Goal: Task Accomplishment & Management: Manage account settings

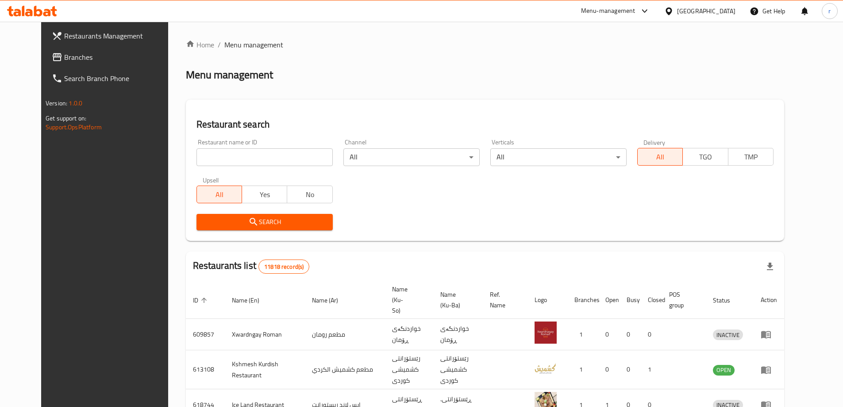
click at [197, 150] on input "search" at bounding box center [265, 157] width 136 height 18
paste input "692110"
type input "692110"
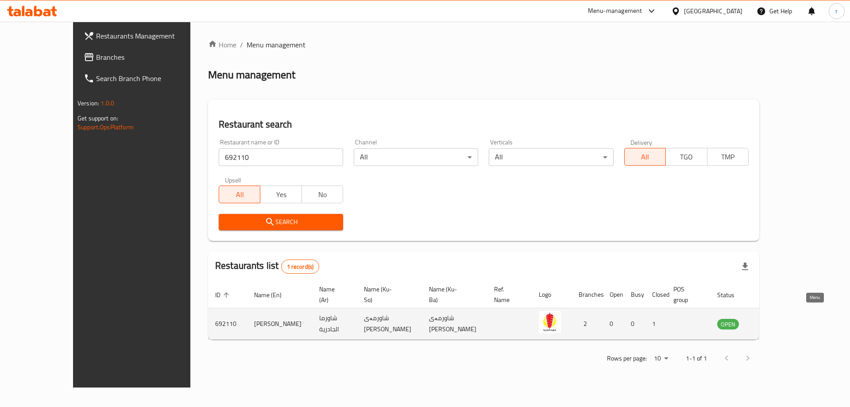
click at [774, 321] on icon "enhanced table" at bounding box center [769, 325] width 10 height 8
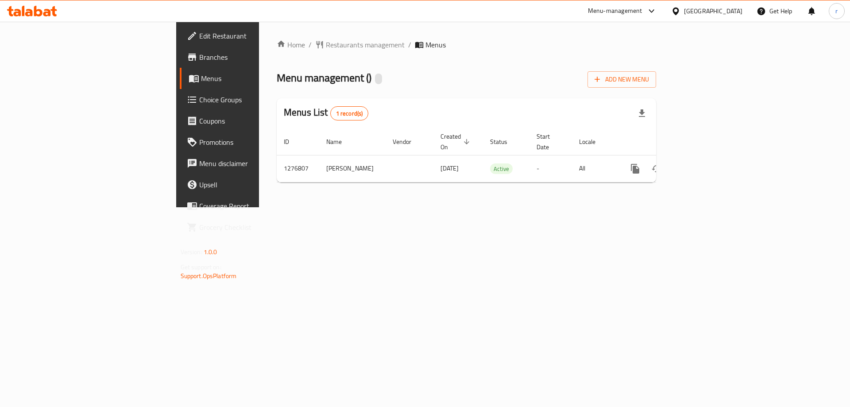
click at [199, 59] on span "Branches" at bounding box center [255, 57] width 112 height 11
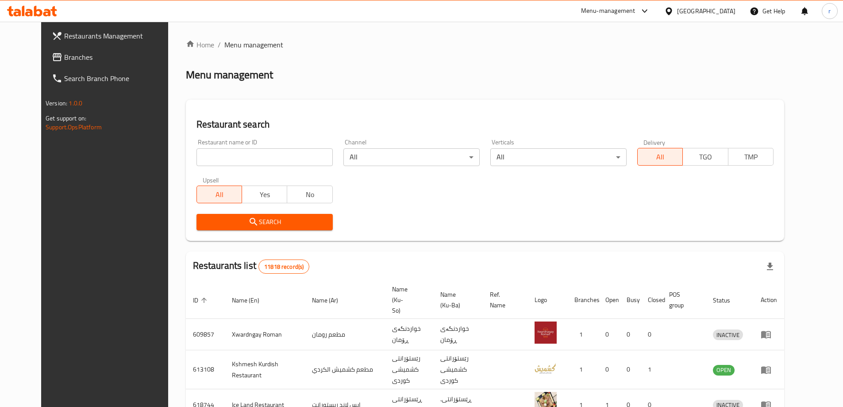
click at [50, 13] on icon at bounding box center [47, 13] width 8 height 8
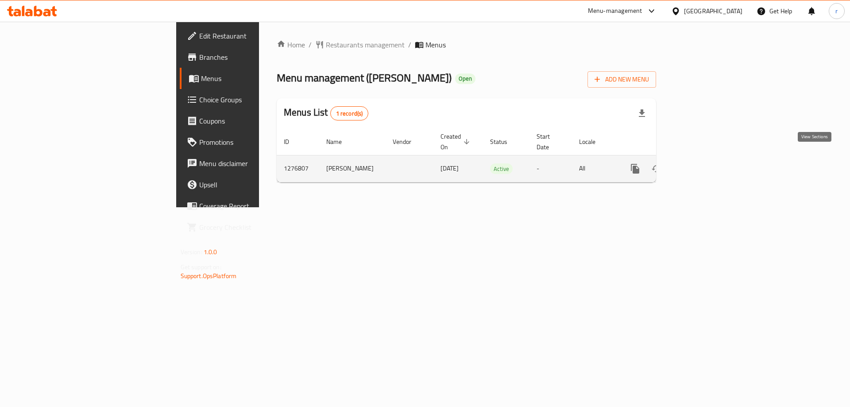
click at [710, 158] on link "enhanced table" at bounding box center [698, 168] width 21 height 21
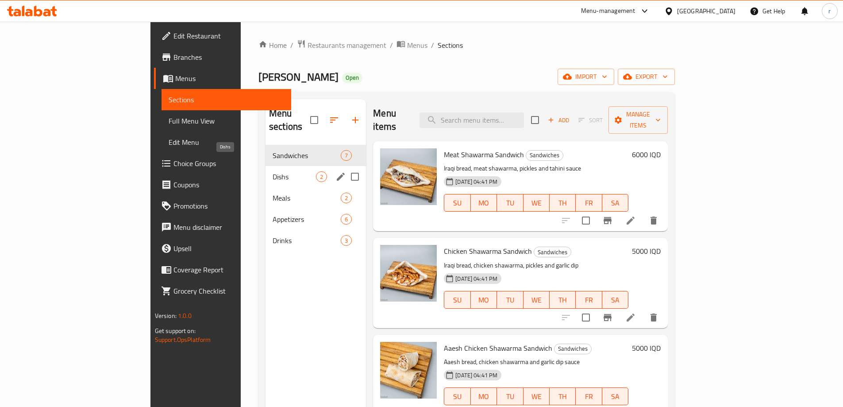
click at [273, 171] on span "Dishs" at bounding box center [294, 176] width 43 height 11
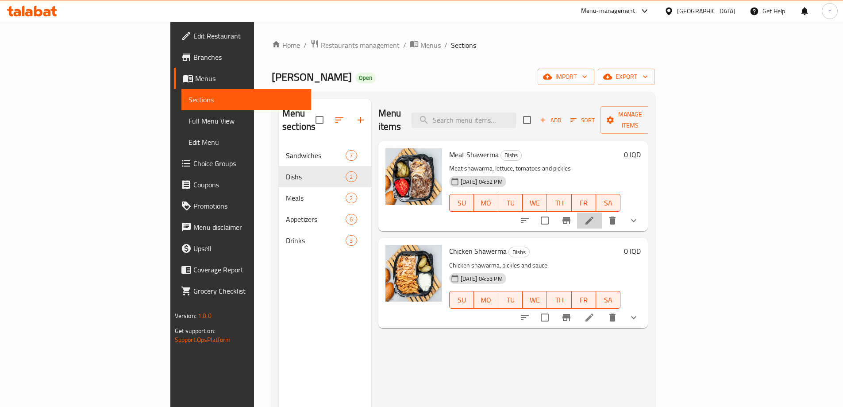
click at [595, 215] on icon at bounding box center [589, 220] width 11 height 11
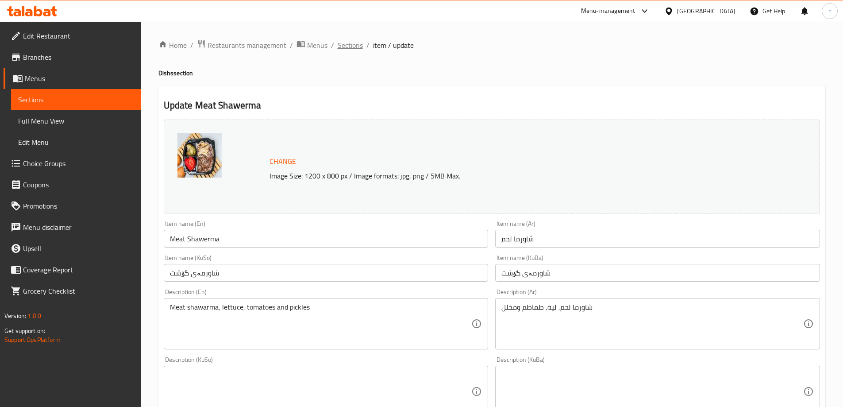
click at [345, 49] on span "Sections" at bounding box center [350, 45] width 25 height 11
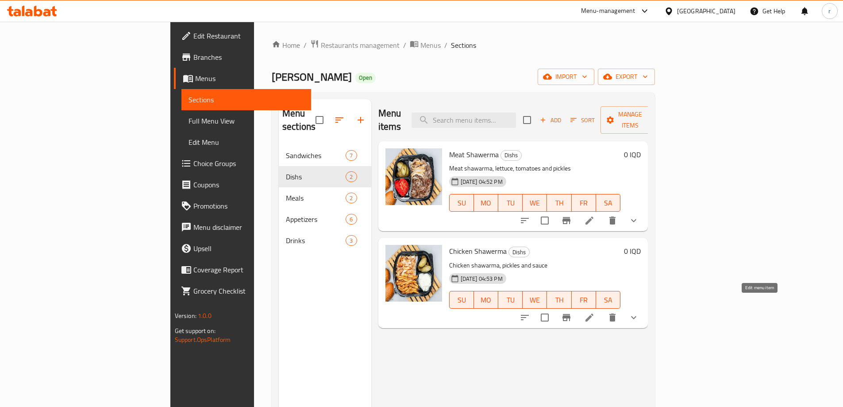
click at [595, 312] on icon at bounding box center [589, 317] width 11 height 11
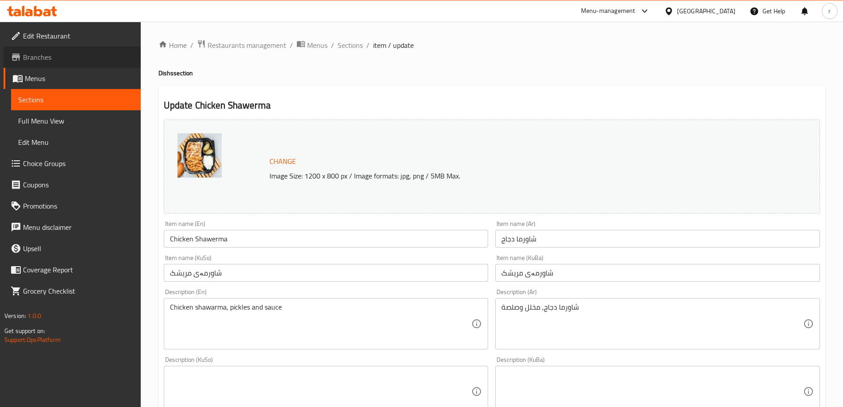
click at [53, 56] on span "Branches" at bounding box center [78, 57] width 111 height 11
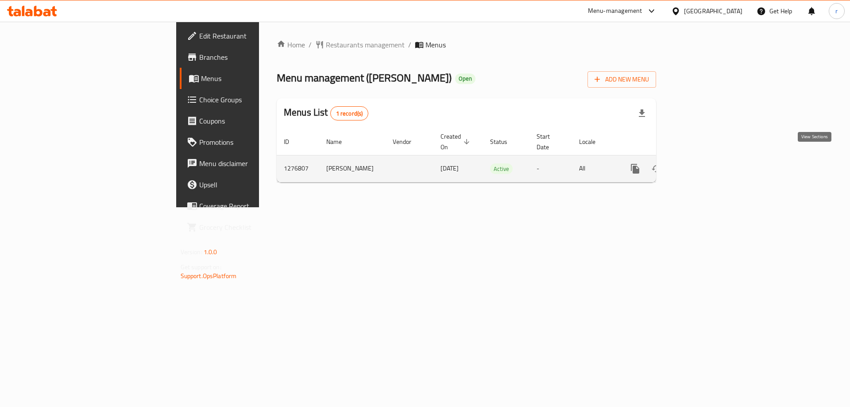
click at [704, 163] on icon "enhanced table" at bounding box center [699, 168] width 11 height 11
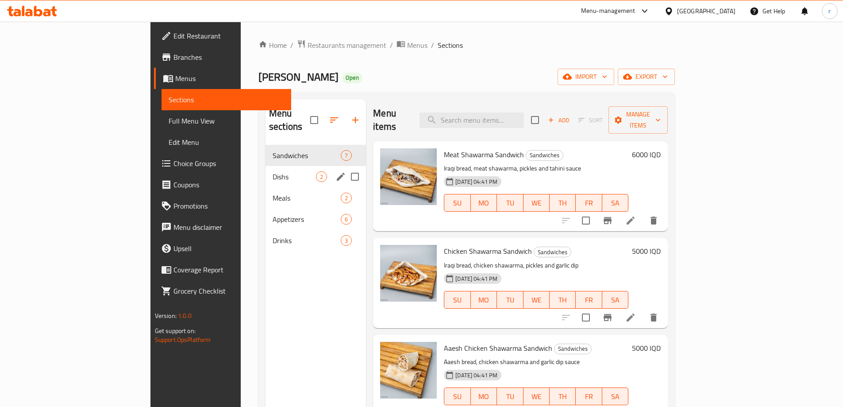
click at [266, 169] on div "Dishs 2" at bounding box center [316, 176] width 100 height 21
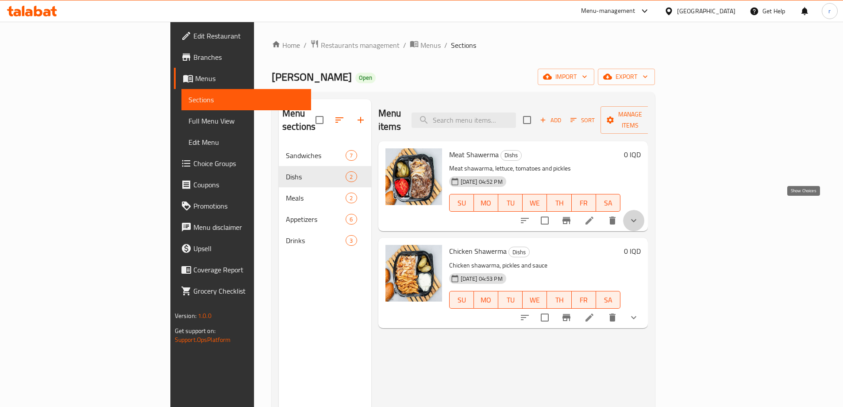
click at [637, 219] on icon "show more" at bounding box center [633, 220] width 5 height 3
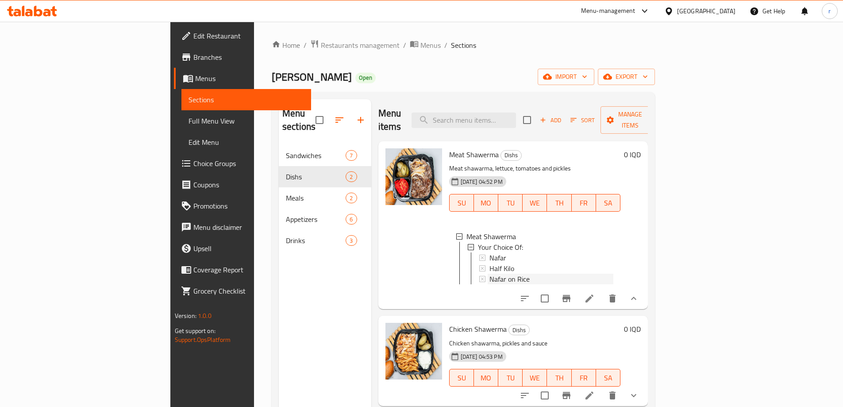
click at [545, 274] on div "Nafar on Rice" at bounding box center [552, 279] width 124 height 11
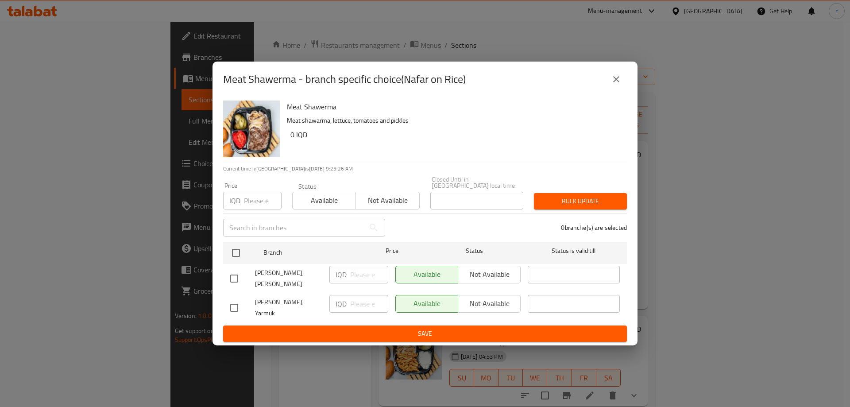
click at [615, 85] on icon "close" at bounding box center [616, 79] width 11 height 11
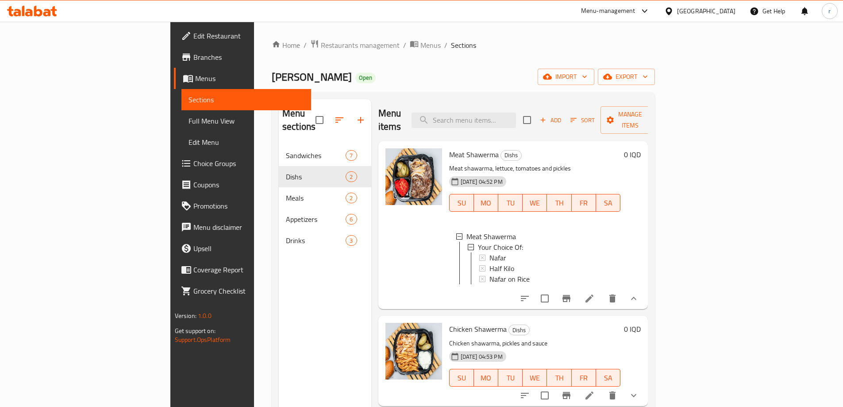
click at [602, 290] on li at bounding box center [589, 298] width 25 height 16
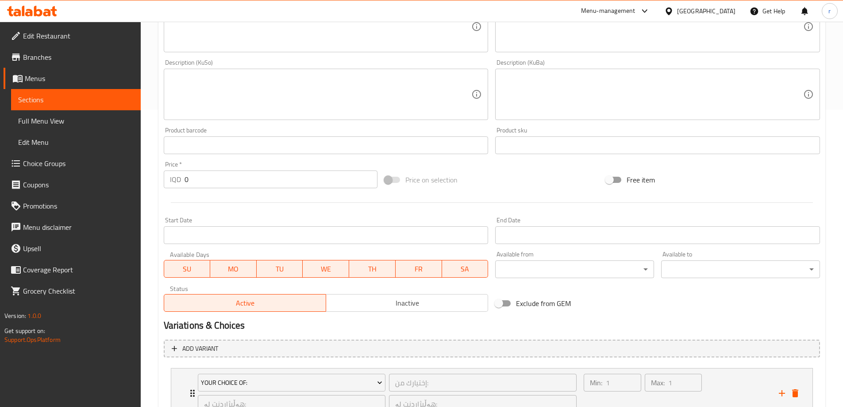
scroll to position [369, 0]
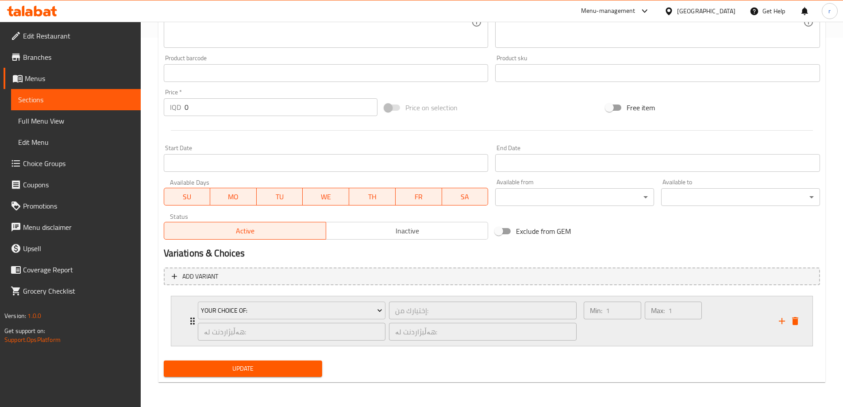
click at [181, 317] on div "Your Choice Of: إختيارك من: ​ هەڵبژاردنت لە: ​ هەڵبژاردنت لە: ​ Min: 1 ​ Max: 1…" at bounding box center [491, 321] width 641 height 50
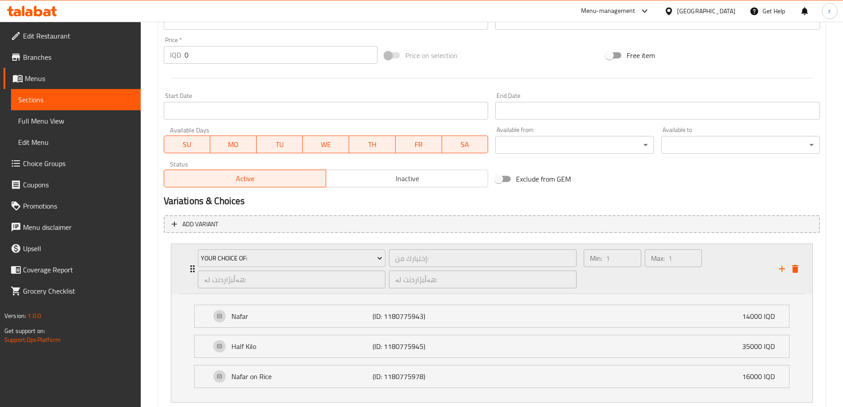
scroll to position [443, 0]
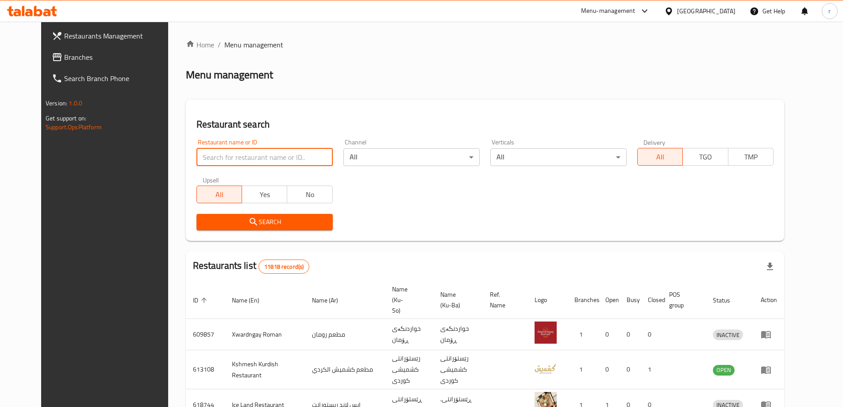
click at [197, 155] on input "search" at bounding box center [265, 157] width 136 height 18
paste input "754460"
type input "754460"
click at [204, 225] on span "Search" at bounding box center [265, 221] width 122 height 11
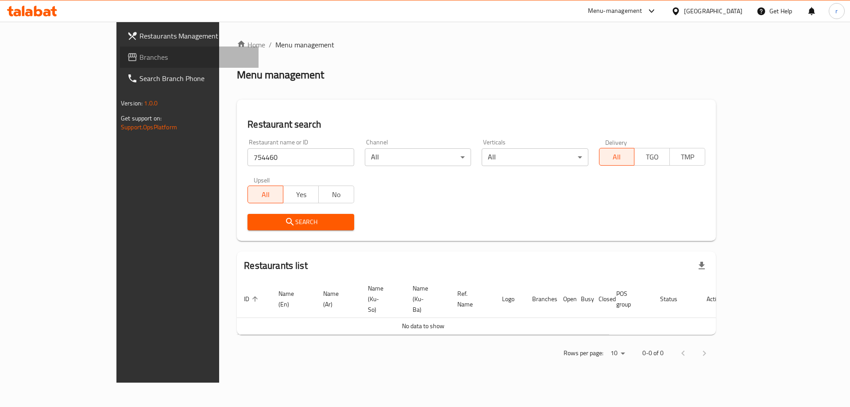
click at [139, 55] on span "Branches" at bounding box center [195, 57] width 112 height 11
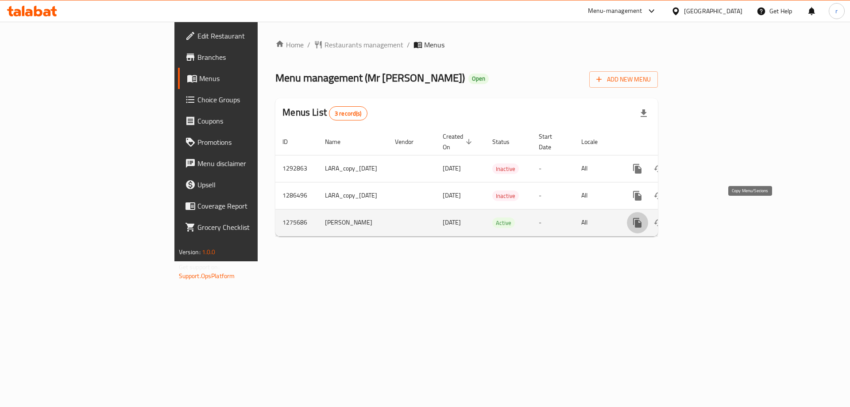
click at [641, 218] on icon "more" at bounding box center [637, 223] width 8 height 10
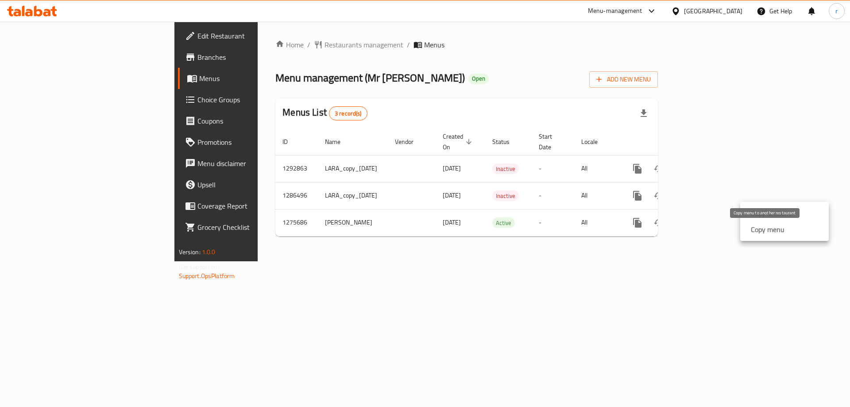
click at [757, 226] on strong "Copy menu" at bounding box center [768, 229] width 34 height 11
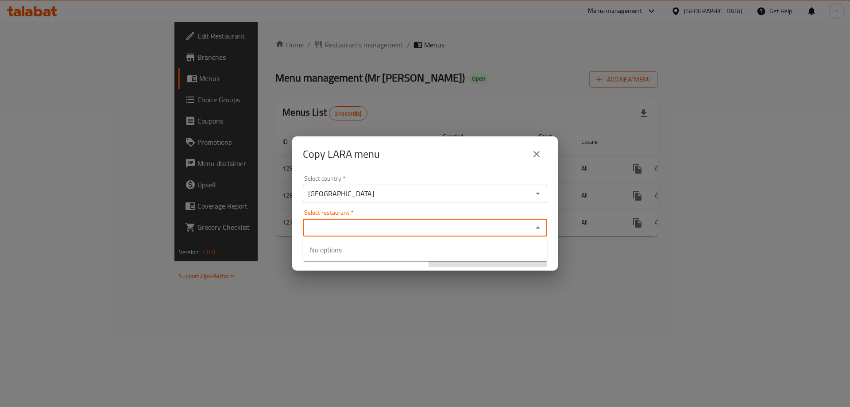
click at [402, 228] on input "Select restaurant   *" at bounding box center [417, 227] width 224 height 12
paste input "Mr Pizza"
type input "Mr Pizza"
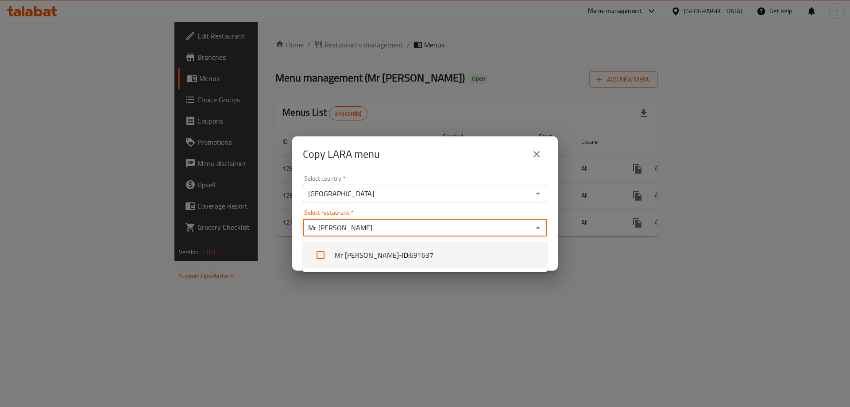
click at [409, 252] on span "691637" at bounding box center [421, 255] width 24 height 11
checkbox input "true"
click at [392, 290] on div "Copy LARA menu Select country   * Iraq Select country * Select restaurant   * M…" at bounding box center [425, 203] width 850 height 407
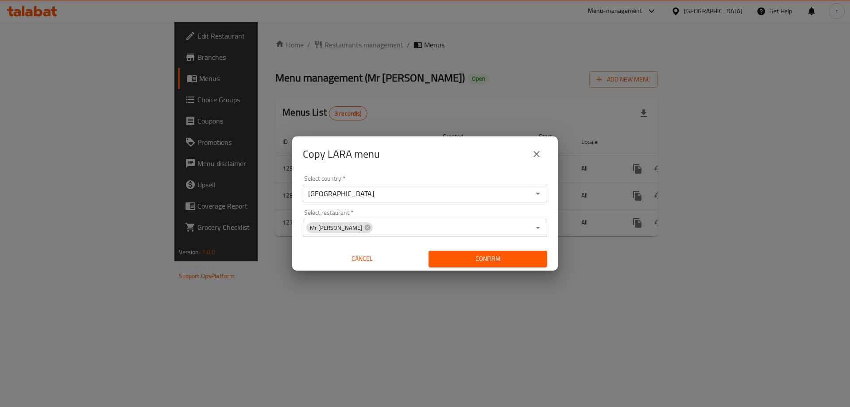
click at [494, 257] on span "Confirm" at bounding box center [488, 258] width 104 height 11
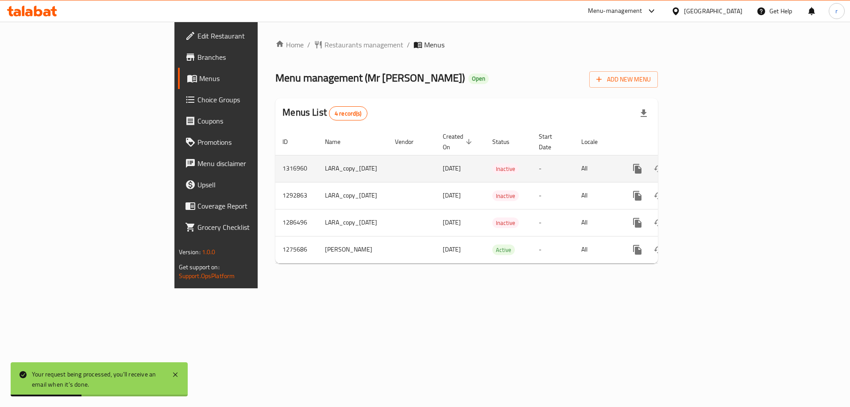
click at [707, 163] on icon "enhanced table" at bounding box center [701, 168] width 11 height 11
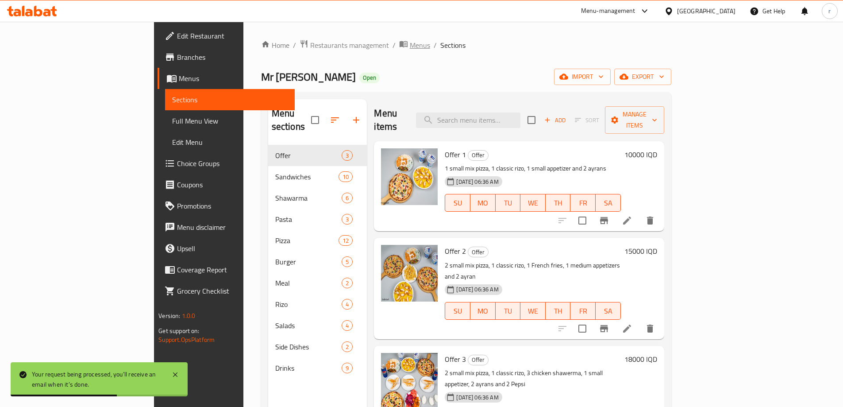
click at [410, 41] on span "Menus" at bounding box center [420, 45] width 20 height 11
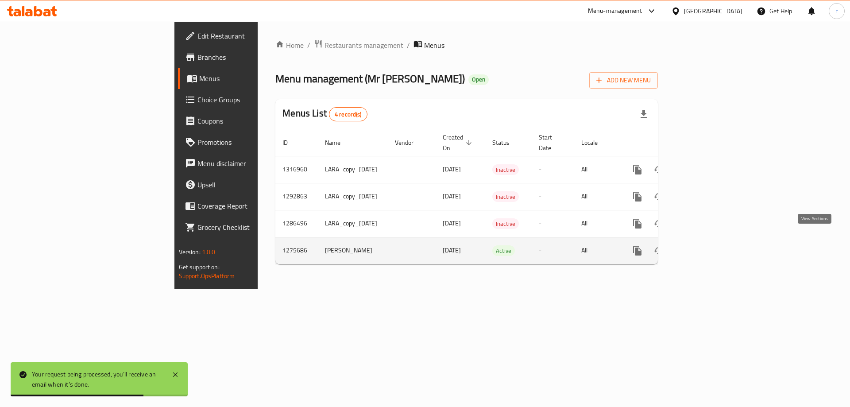
click at [705, 247] on icon "enhanced table" at bounding box center [701, 251] width 8 height 8
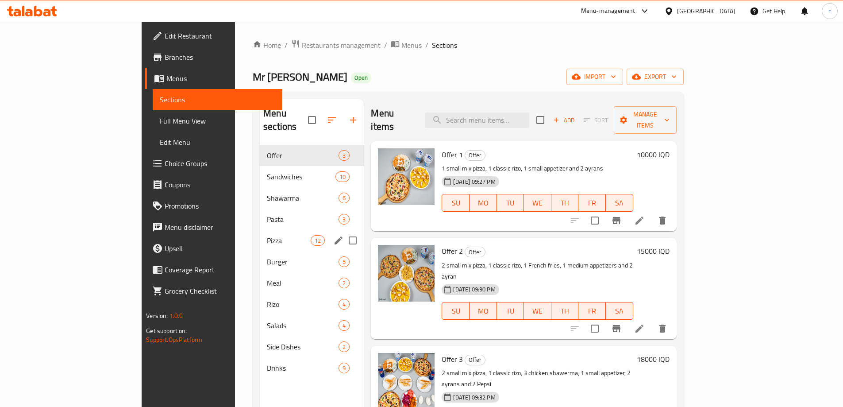
click at [260, 230] on div "Pizza 12" at bounding box center [312, 240] width 104 height 21
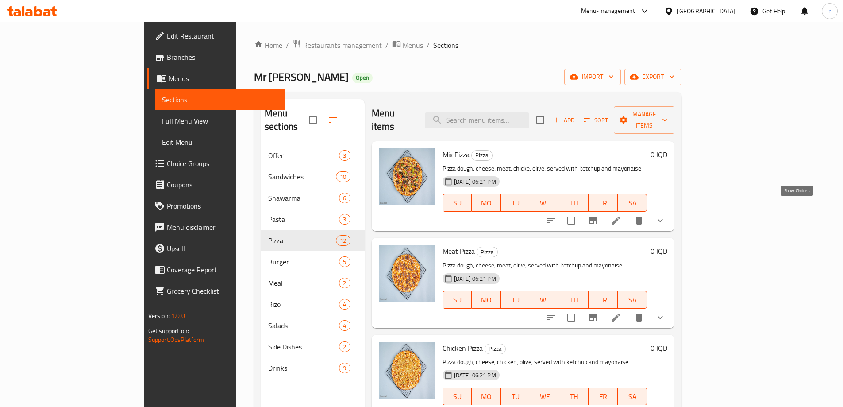
click at [666, 215] on icon "show more" at bounding box center [660, 220] width 11 height 11
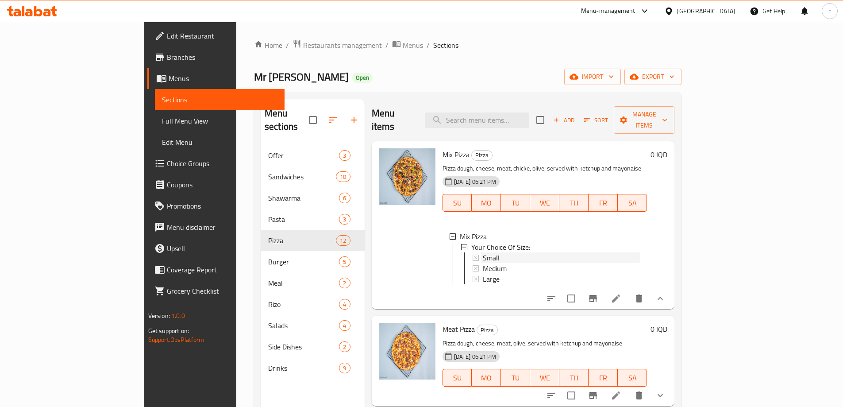
click at [483, 252] on div "Small" at bounding box center [562, 257] width 158 height 11
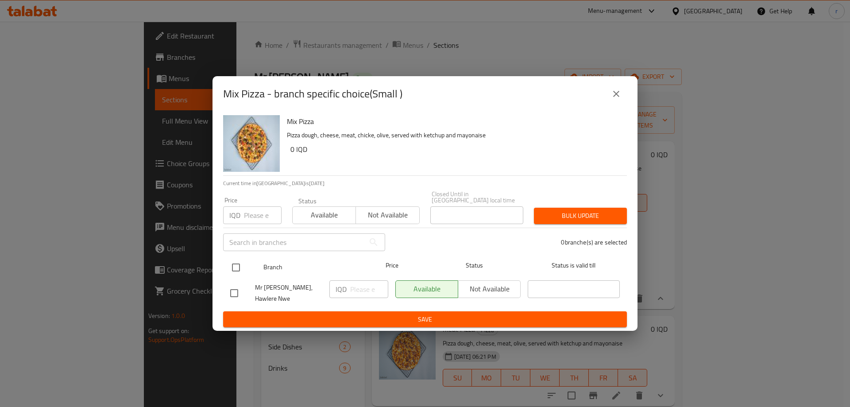
click at [239, 262] on input "checkbox" at bounding box center [236, 267] width 19 height 19
checkbox input "true"
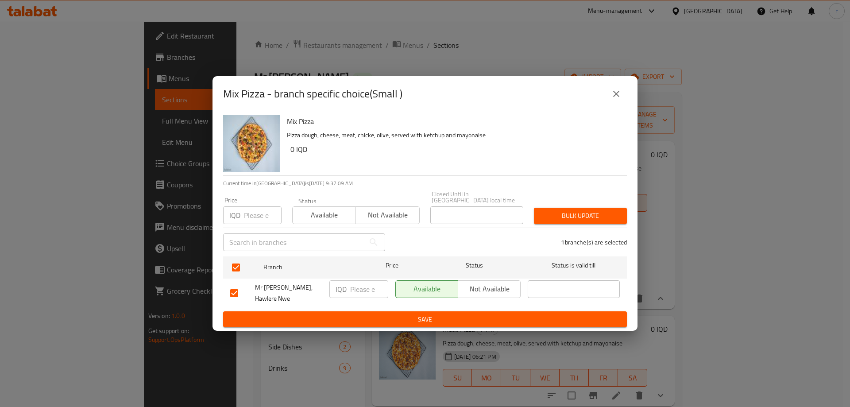
click at [366, 289] on input "number" at bounding box center [369, 289] width 38 height 18
type input "3500"
click at [363, 317] on span "Save" at bounding box center [425, 319] width 390 height 11
click at [609, 104] on button "close" at bounding box center [616, 93] width 21 height 21
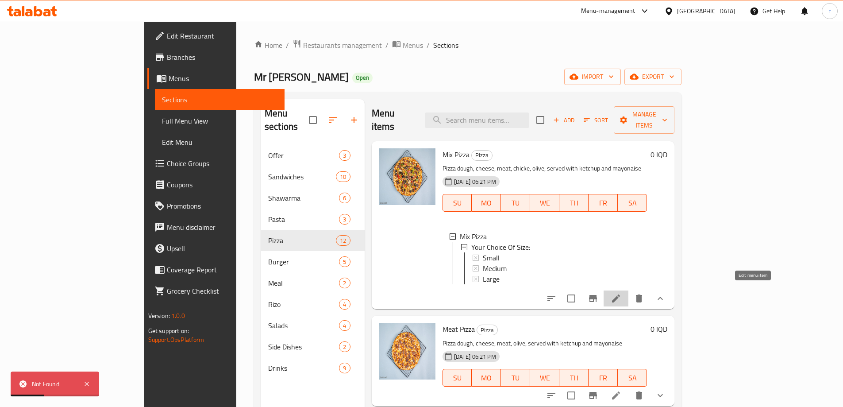
click at [622, 293] on icon at bounding box center [616, 298] width 11 height 11
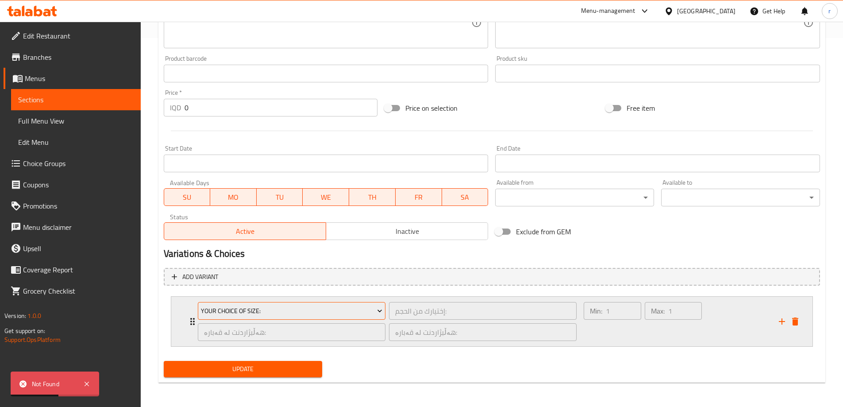
scroll to position [369, 0]
click at [191, 321] on icon "Expand" at bounding box center [192, 320] width 4 height 7
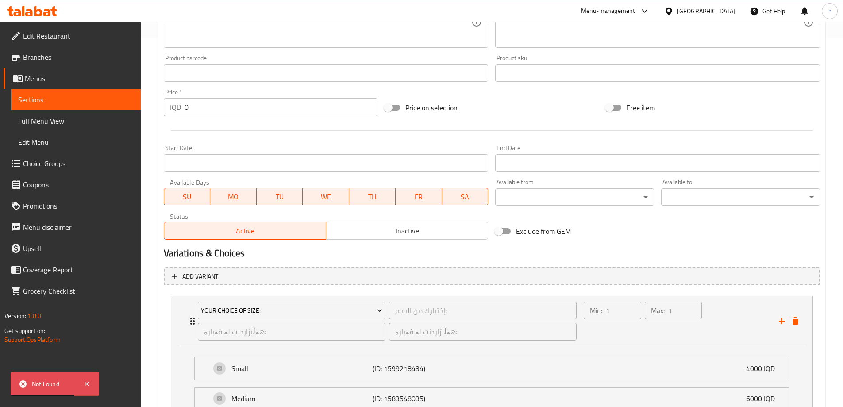
scroll to position [478, 0]
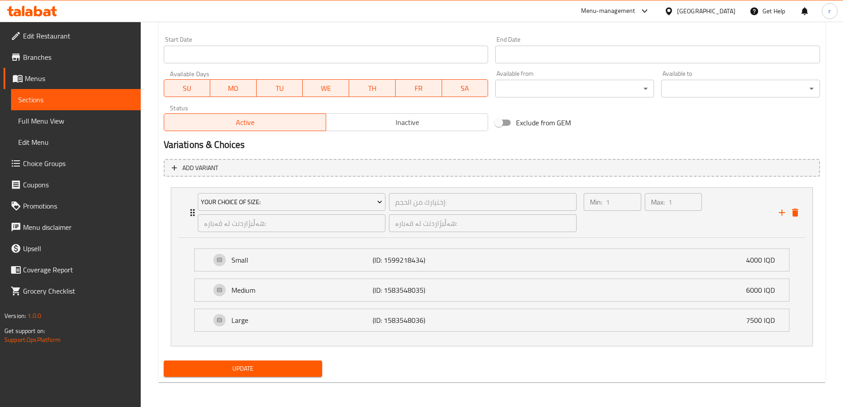
click at [52, 161] on span "Choice Groups" at bounding box center [78, 163] width 111 height 11
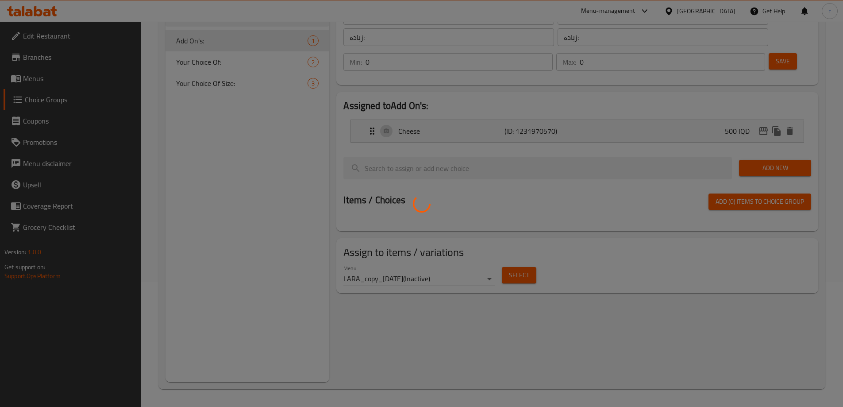
scroll to position [125, 0]
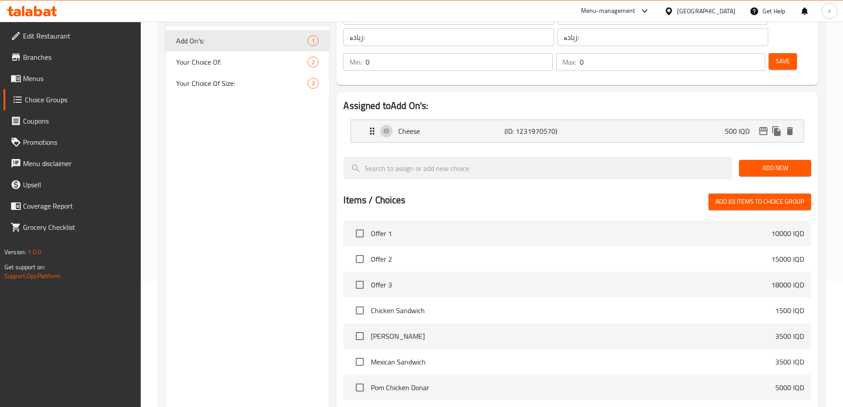
click at [220, 88] on span "Your Choice Of Size:" at bounding box center [242, 83] width 132 height 11
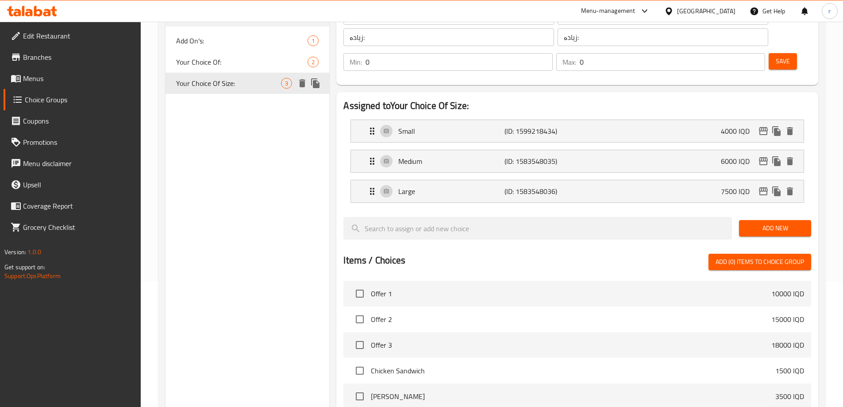
type input "Your Choice Of Size:"
type input "إختيارك من الحجم:"
type input "هەڵبژاردنت لە قەبارە:"
type input "1"
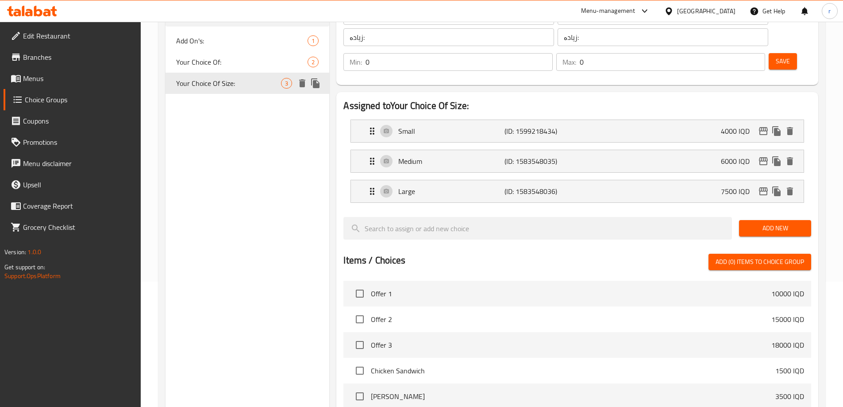
type input "1"
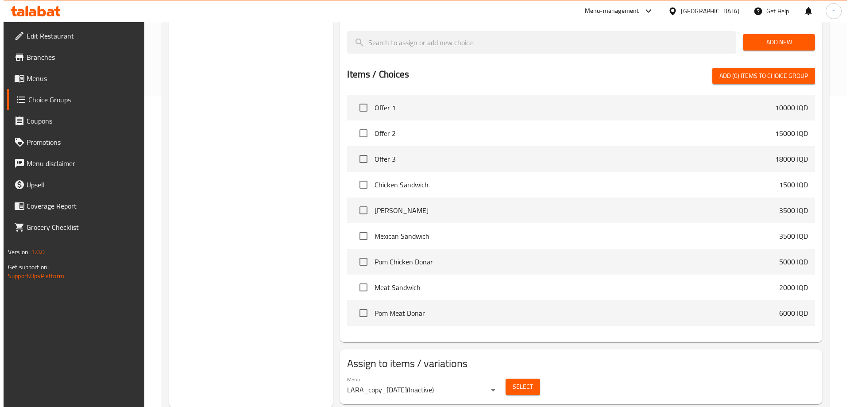
scroll to position [312, 0]
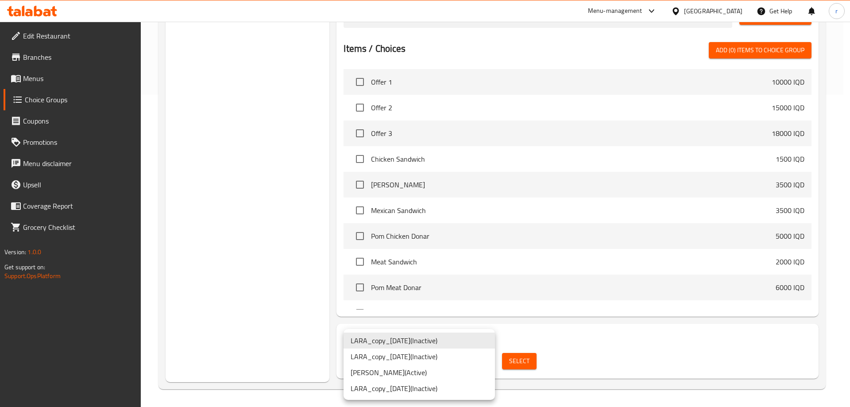
click at [435, 375] on li "LARA ( Active )" at bounding box center [419, 372] width 151 height 16
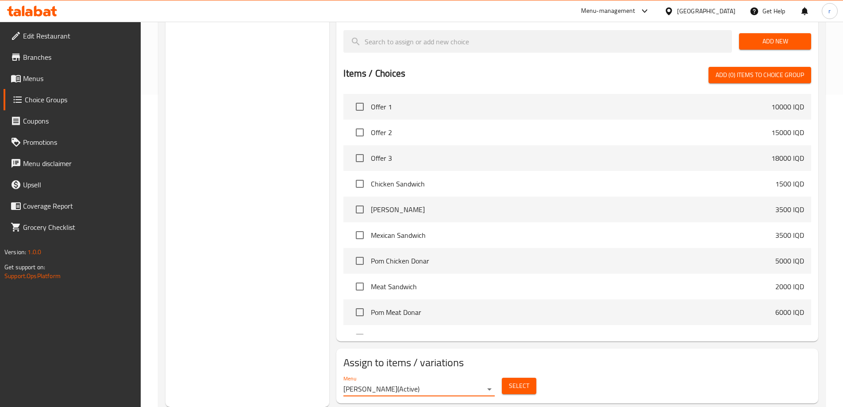
click at [518, 380] on span "Select" at bounding box center [519, 385] width 20 height 11
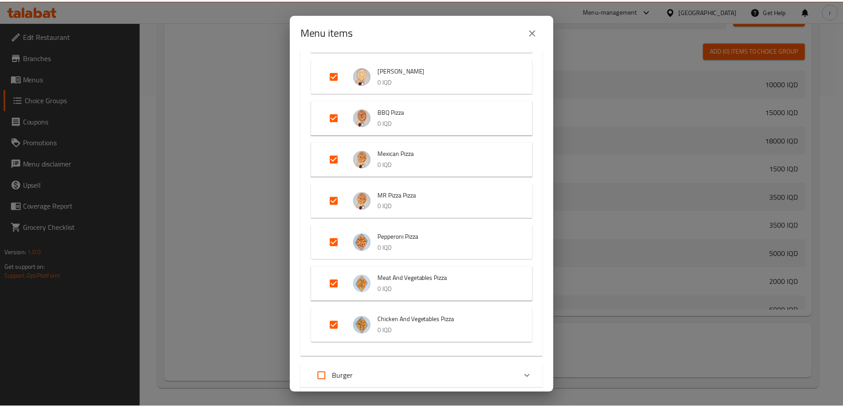
scroll to position [517, 0]
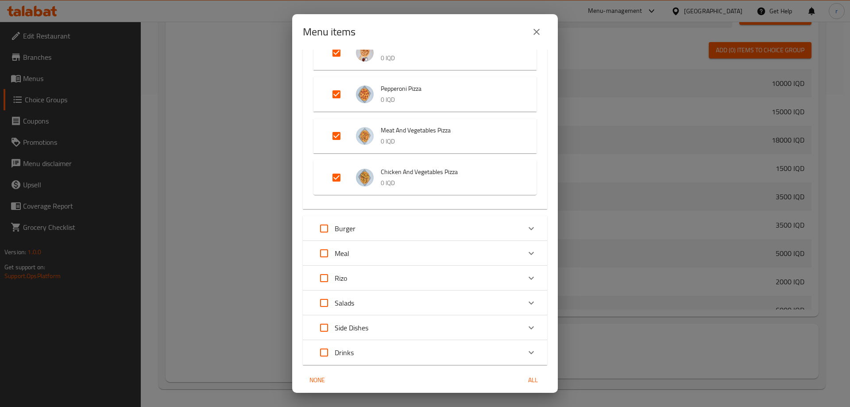
click at [534, 35] on icon "close" at bounding box center [536, 32] width 11 height 11
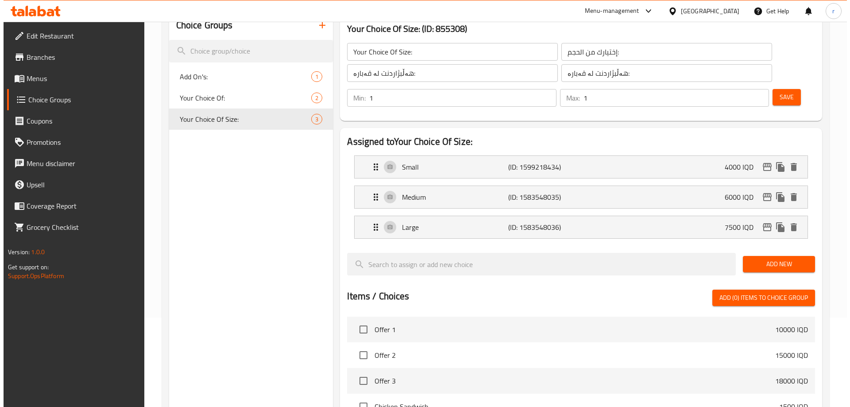
scroll to position [17, 0]
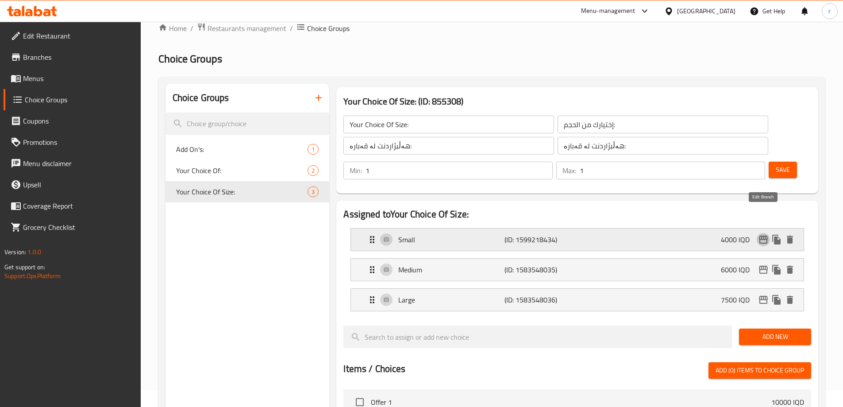
click at [765, 234] on icon "edit" at bounding box center [763, 239] width 11 height 11
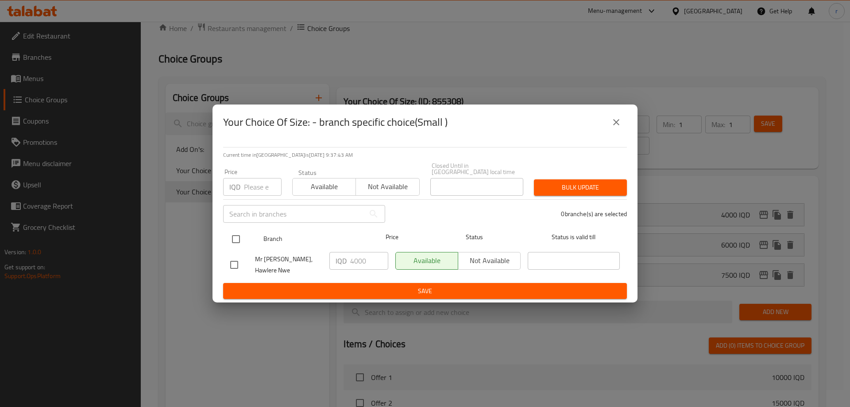
click at [238, 240] on input "checkbox" at bounding box center [236, 239] width 19 height 19
checkbox input "true"
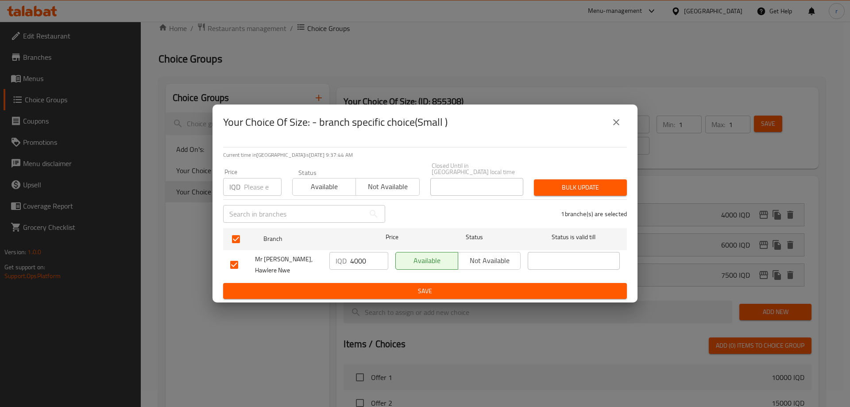
click at [356, 261] on input "4000" at bounding box center [369, 261] width 38 height 18
type input "3500"
click at [372, 294] on div "Current time in Iraq is 13 Oct 2025 9:37:46 AM Price IQD Price Status Available…" at bounding box center [424, 221] width 425 height 163
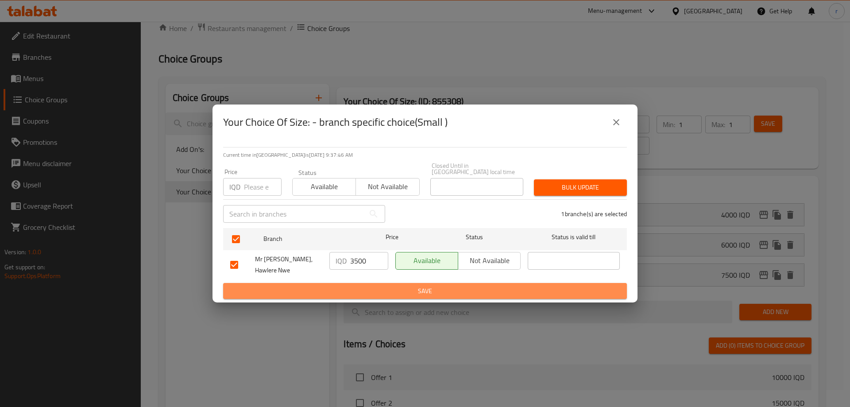
click at [375, 287] on span "Save" at bounding box center [425, 291] width 390 height 11
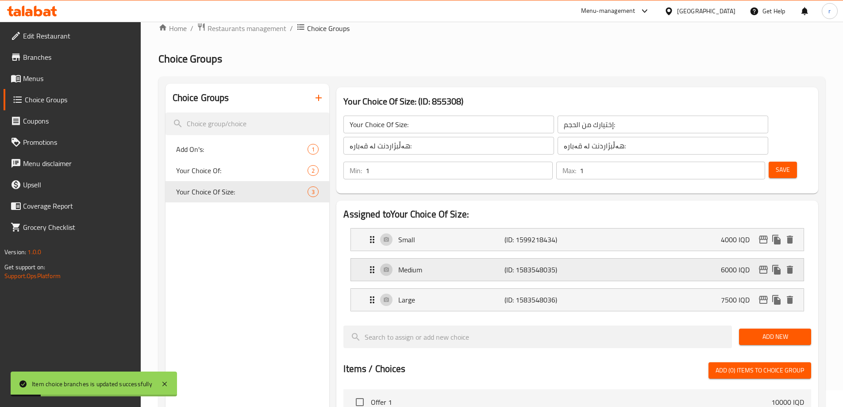
click at [759, 264] on icon "edit" at bounding box center [763, 269] width 11 height 11
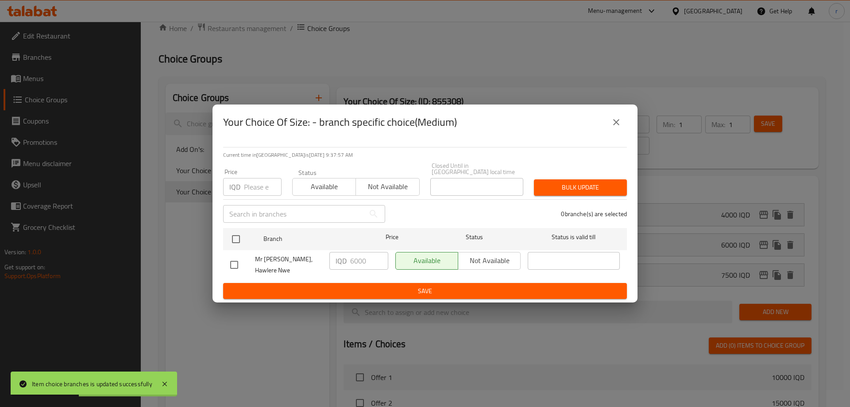
click at [611, 127] on icon "close" at bounding box center [616, 122] width 11 height 11
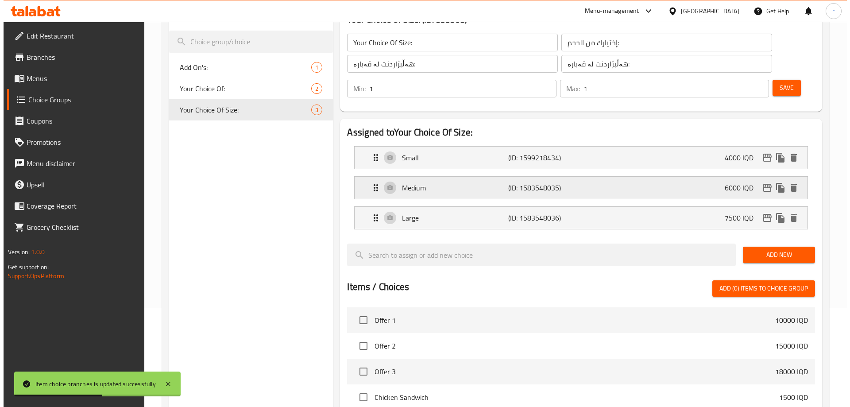
scroll to position [91, 0]
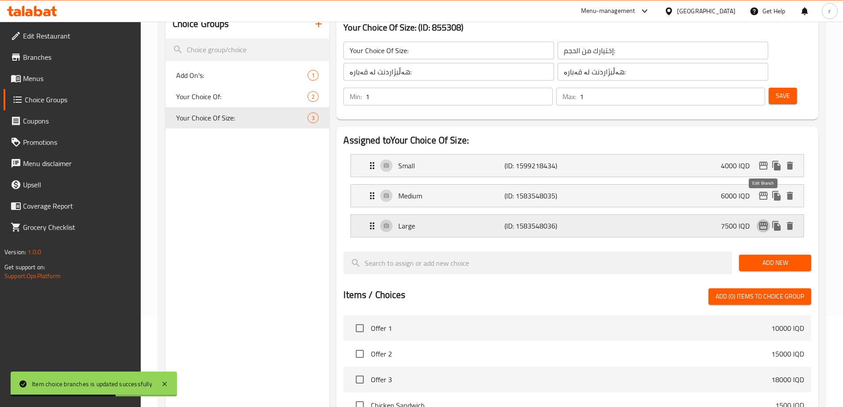
click at [766, 220] on icon "edit" at bounding box center [763, 225] width 11 height 11
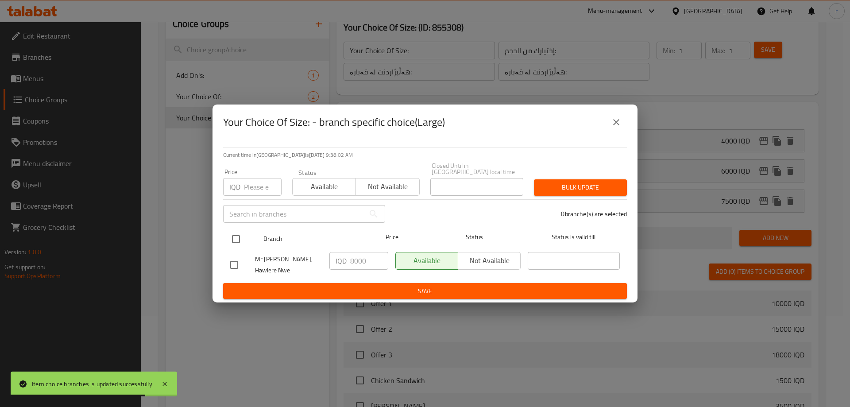
click at [243, 239] on input "checkbox" at bounding box center [236, 239] width 19 height 19
checkbox input "true"
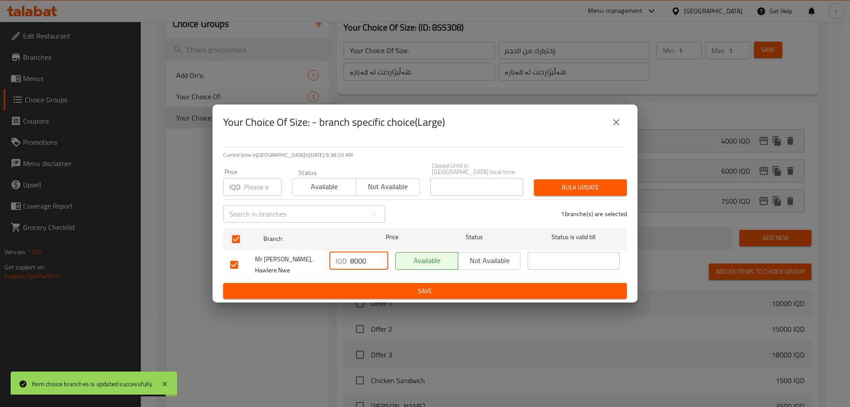
drag, startPoint x: 364, startPoint y: 257, endPoint x: 339, endPoint y: 260, distance: 24.9
click at [339, 260] on div "IQD 8000 ​" at bounding box center [358, 261] width 59 height 18
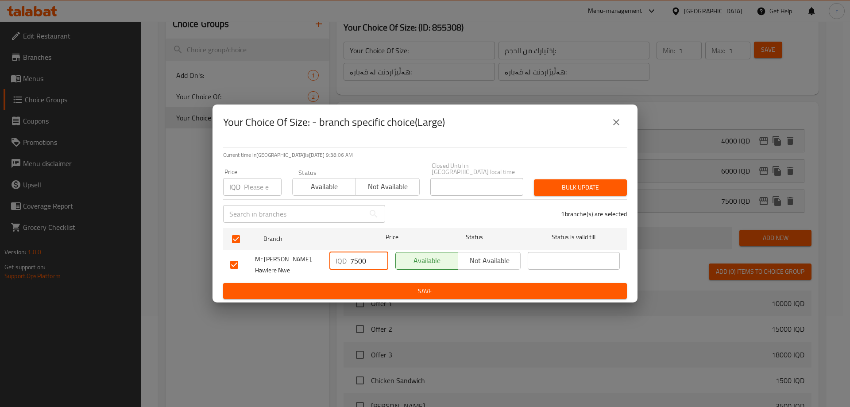
type input "7500"
click at [383, 283] on button "Save" at bounding box center [425, 291] width 404 height 16
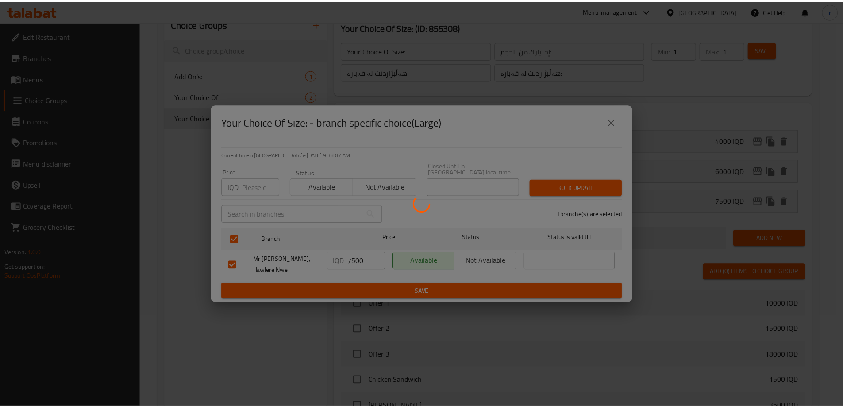
scroll to position [312, 0]
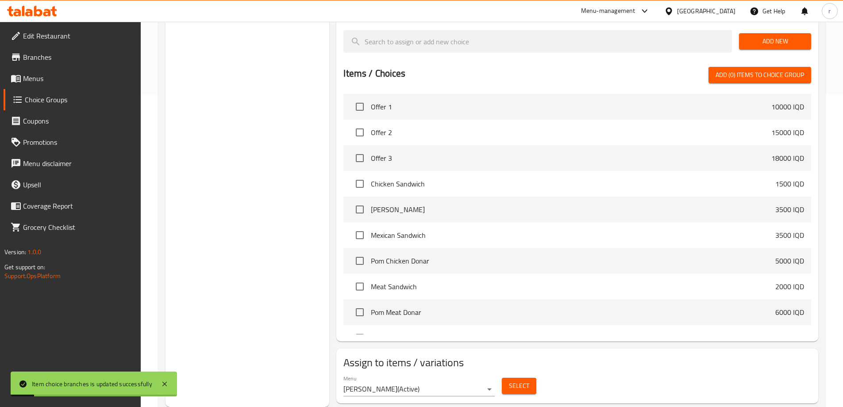
click at [48, 70] on link "Menus" at bounding box center [72, 78] width 137 height 21
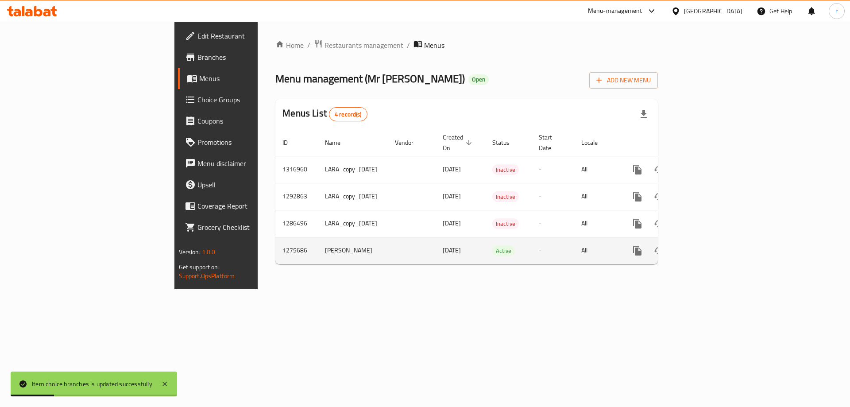
click at [705, 247] on icon "enhanced table" at bounding box center [701, 251] width 8 height 8
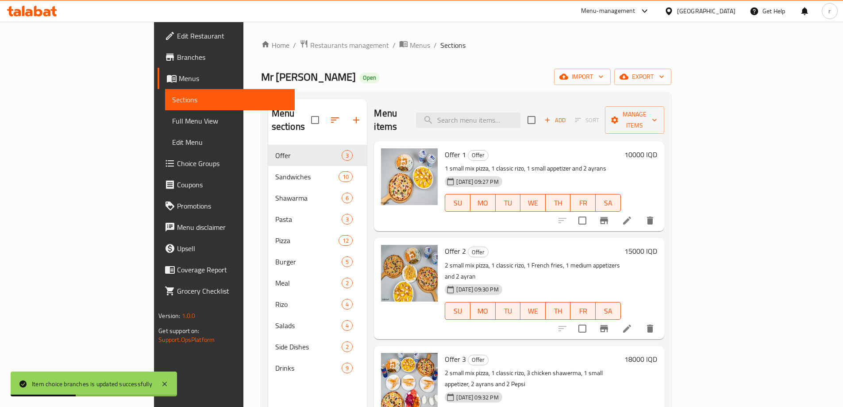
click at [172, 124] on span "Full Menu View" at bounding box center [230, 121] width 116 height 11
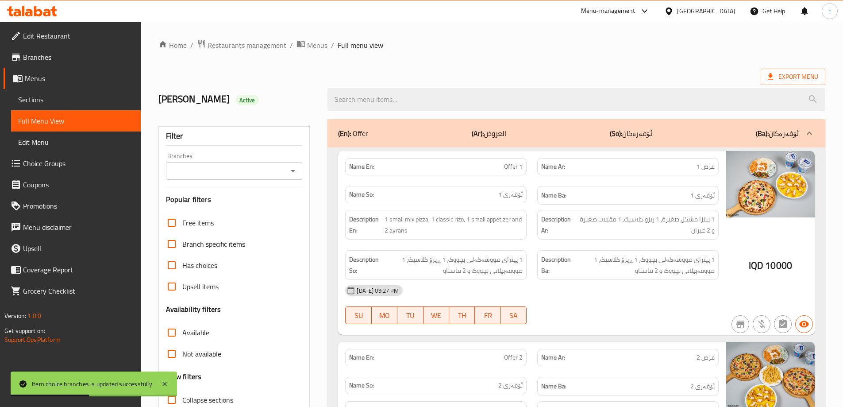
click at [228, 162] on div "Branches" at bounding box center [234, 171] width 137 height 18
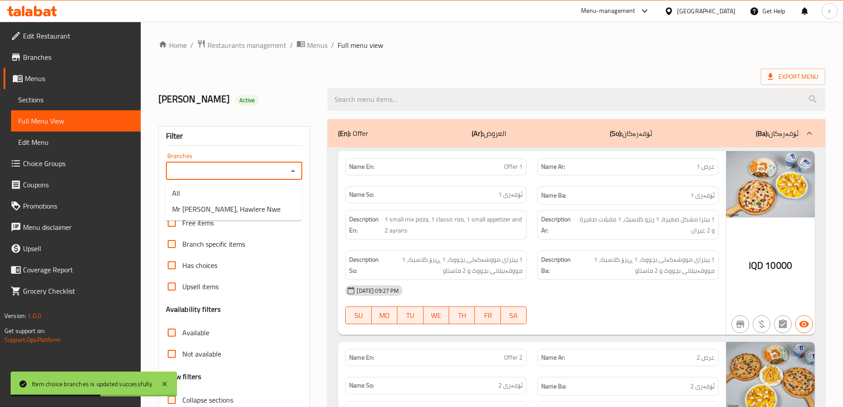
click at [217, 176] on input "Branches" at bounding box center [227, 171] width 117 height 12
click at [216, 198] on li "All" at bounding box center [233, 193] width 137 height 16
click at [216, 177] on input "All" at bounding box center [227, 171] width 117 height 12
click at [292, 172] on icon "Open" at bounding box center [293, 171] width 11 height 11
click at [239, 213] on span "Mr Pizza, Hawlere Nwe" at bounding box center [226, 209] width 108 height 11
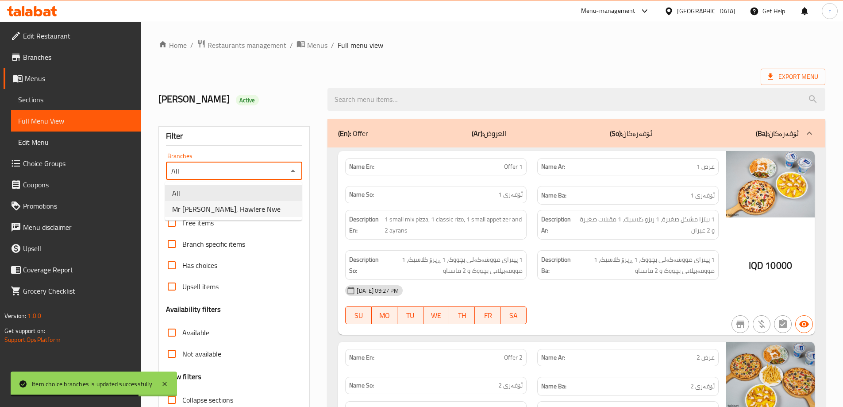
type input "Mr Pizza, Hawlere Nwe"
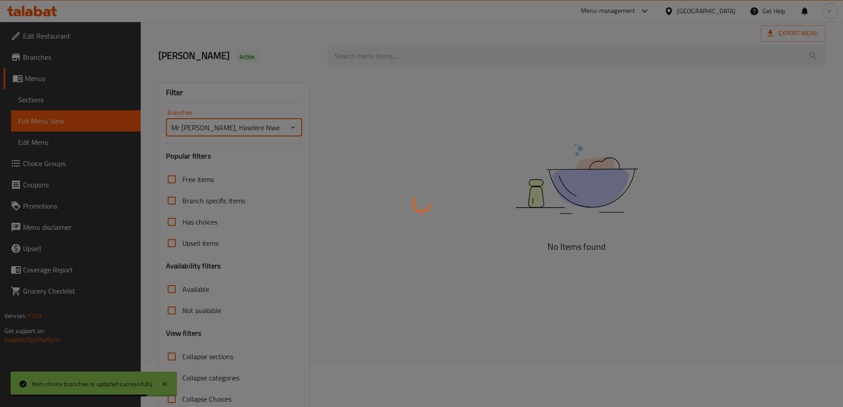
scroll to position [64, 0]
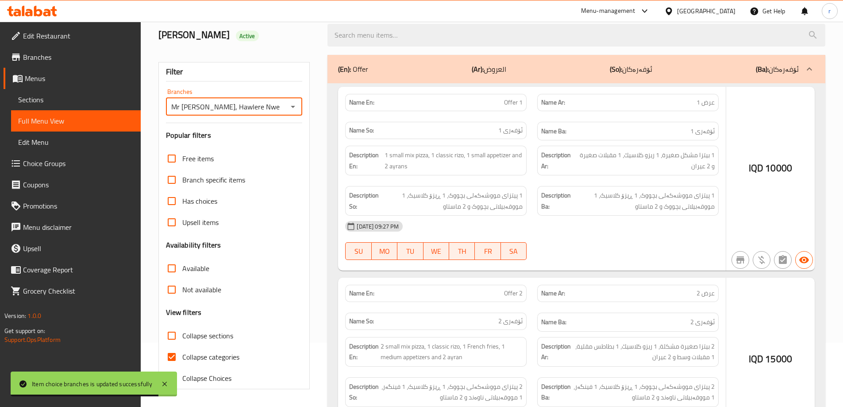
click at [199, 357] on div at bounding box center [421, 203] width 843 height 407
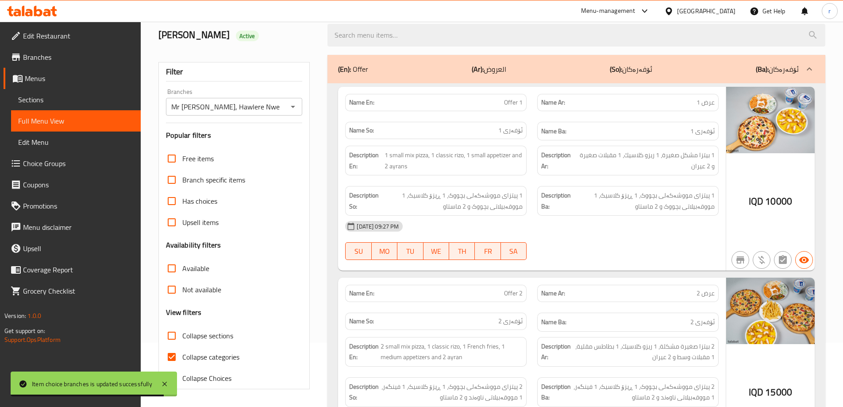
click at [200, 357] on span "Collapse categories" at bounding box center [210, 356] width 57 height 11
click at [182, 357] on input "Collapse categories" at bounding box center [171, 356] width 21 height 21
checkbox input "false"
click at [203, 337] on span "Collapse sections" at bounding box center [207, 335] width 51 height 11
click at [182, 337] on input "Collapse sections" at bounding box center [171, 335] width 21 height 21
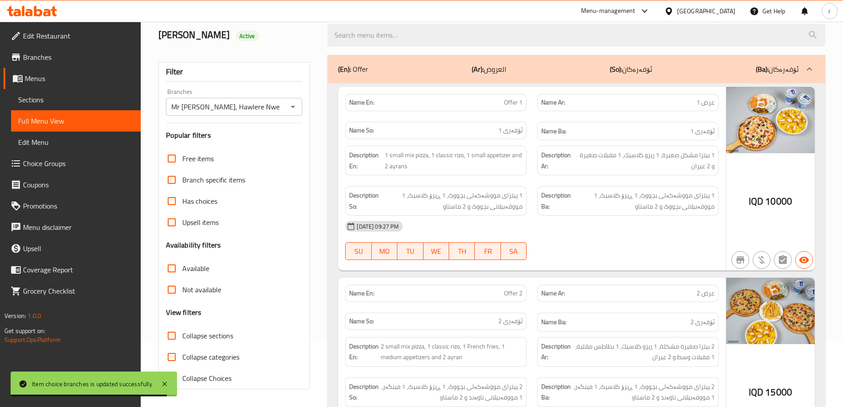
checkbox input "true"
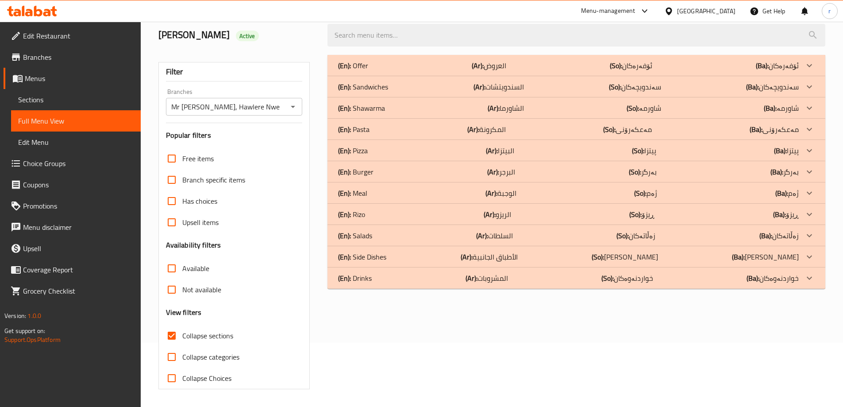
click at [503, 148] on p "(Ar): البيتزا" at bounding box center [500, 150] width 28 height 11
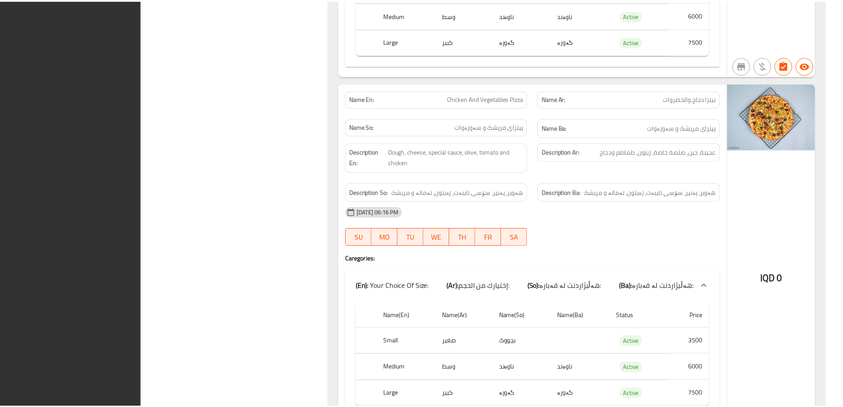
scroll to position [4313, 0]
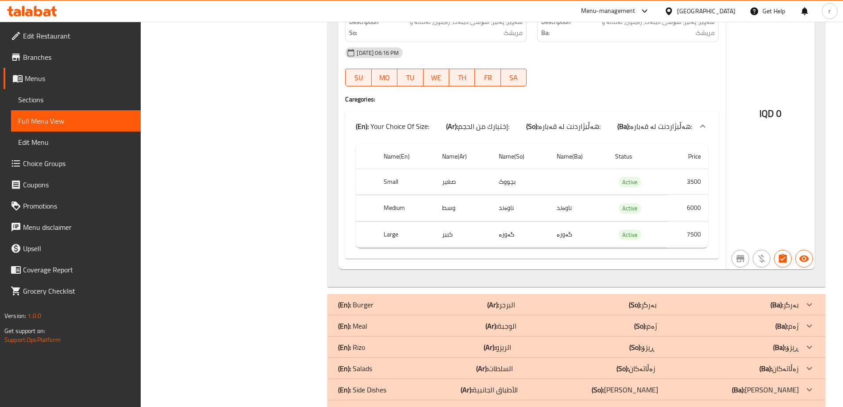
click at [36, 15] on icon at bounding box center [38, 11] width 8 height 11
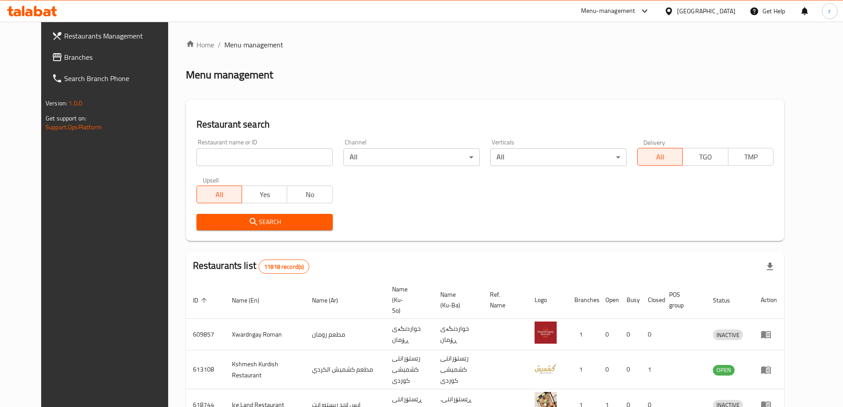
click at [203, 154] on input "search" at bounding box center [265, 157] width 136 height 18
paste input "707518"
type input "707518"
click at [204, 222] on span "Search" at bounding box center [265, 221] width 122 height 11
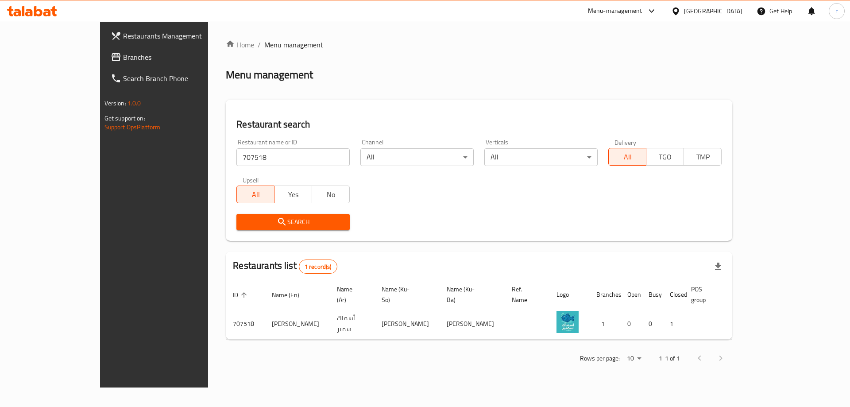
click at [123, 52] on span "Branches" at bounding box center [179, 57] width 112 height 11
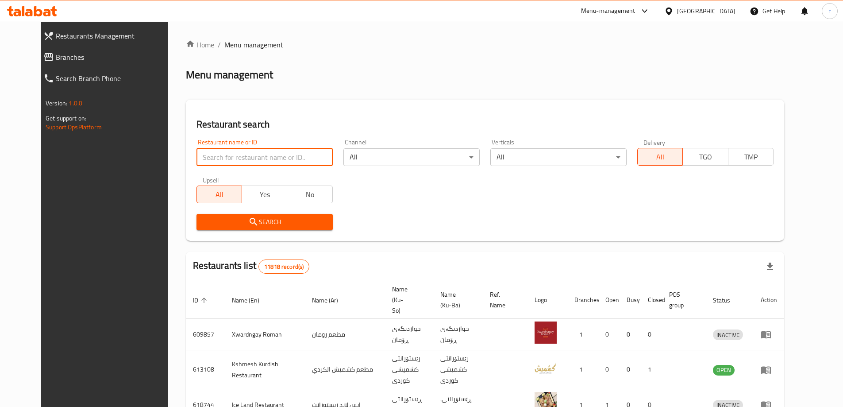
click at [220, 159] on input "search" at bounding box center [265, 157] width 136 height 18
paste input "beit Alsamak"
type input "beit Alsamak"
click at [216, 220] on span "Search" at bounding box center [265, 221] width 122 height 11
click at [197, 159] on input "search" at bounding box center [265, 157] width 136 height 18
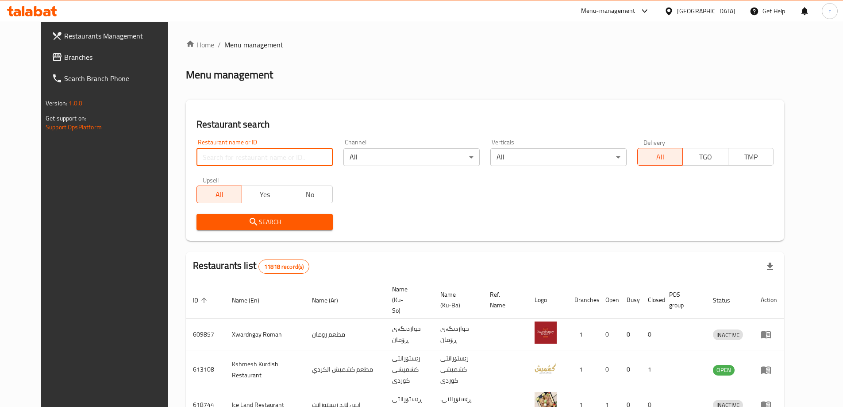
paste input "707518"
type input "707518"
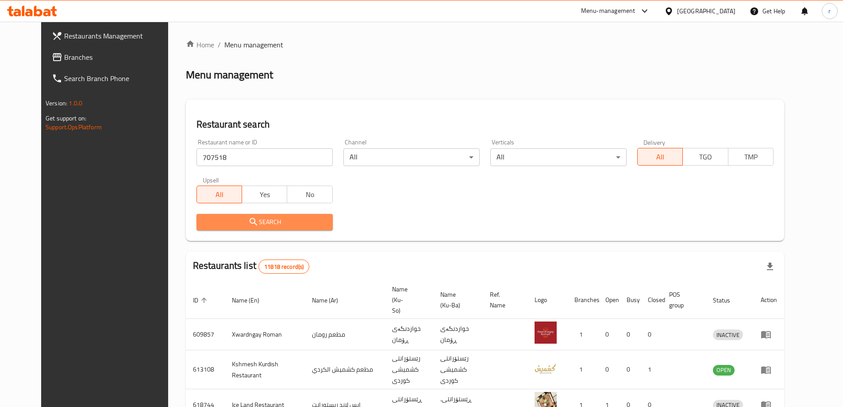
click at [243, 221] on span "Search" at bounding box center [265, 221] width 122 height 11
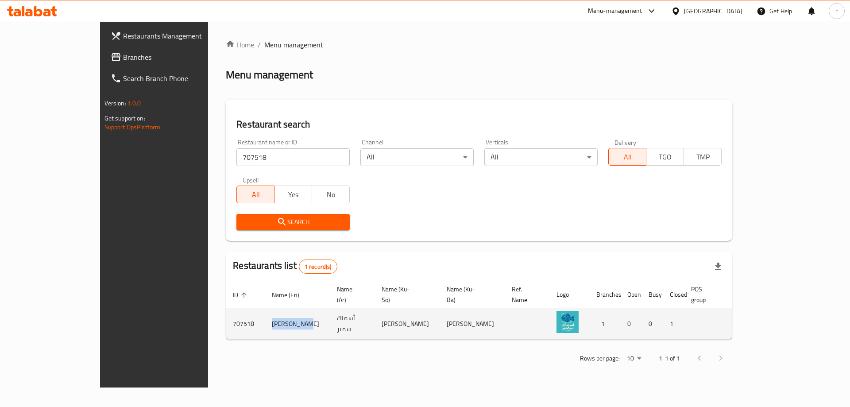
drag, startPoint x: 206, startPoint y: 312, endPoint x: 244, endPoint y: 314, distance: 38.1
click at [265, 314] on td "[PERSON_NAME]" at bounding box center [297, 323] width 65 height 31
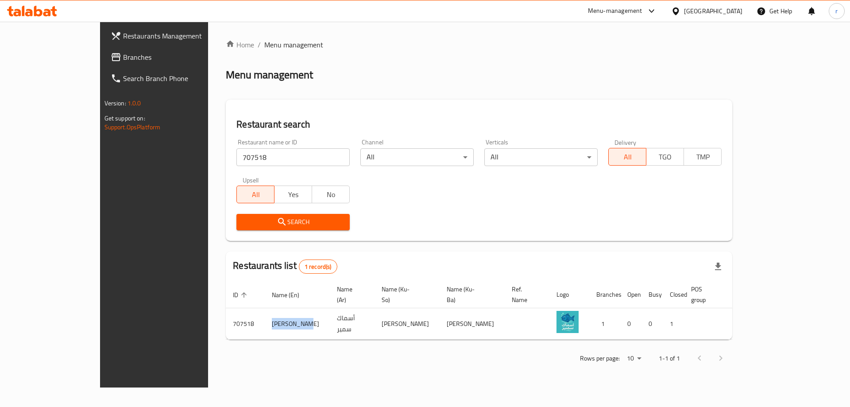
copy td "[PERSON_NAME]"
click at [123, 62] on span "Branches" at bounding box center [179, 57] width 112 height 11
